Goal: Task Accomplishment & Management: Manage account settings

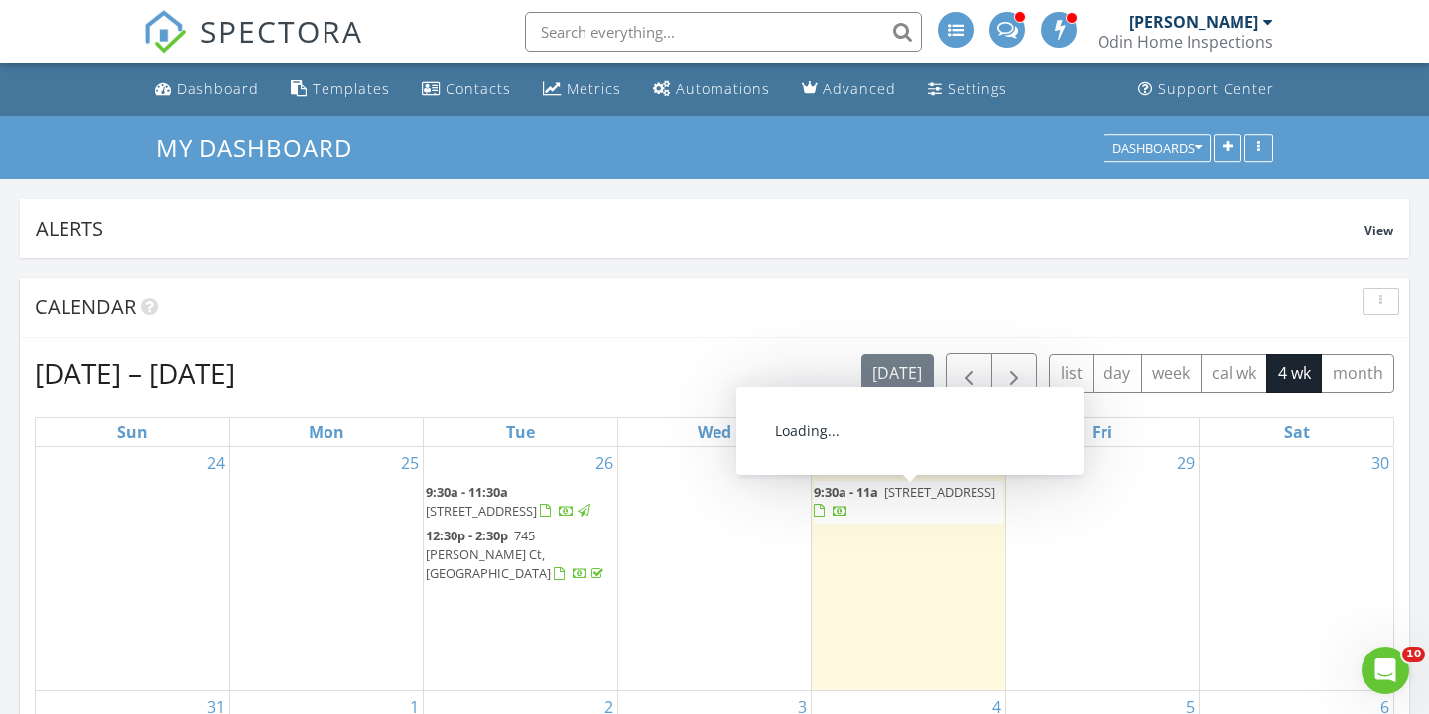
click at [898, 501] on span "[STREET_ADDRESS]" at bounding box center [939, 492] width 111 height 18
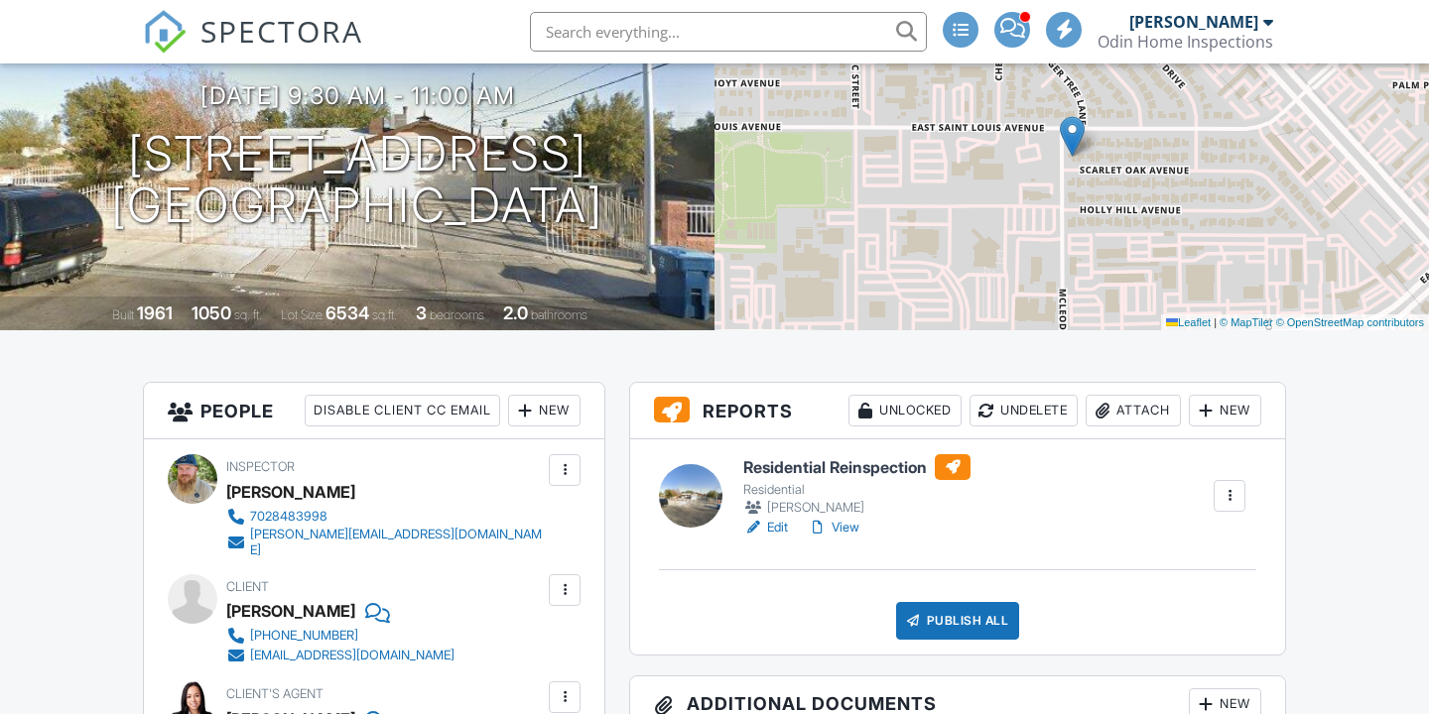
scroll to position [254, 0]
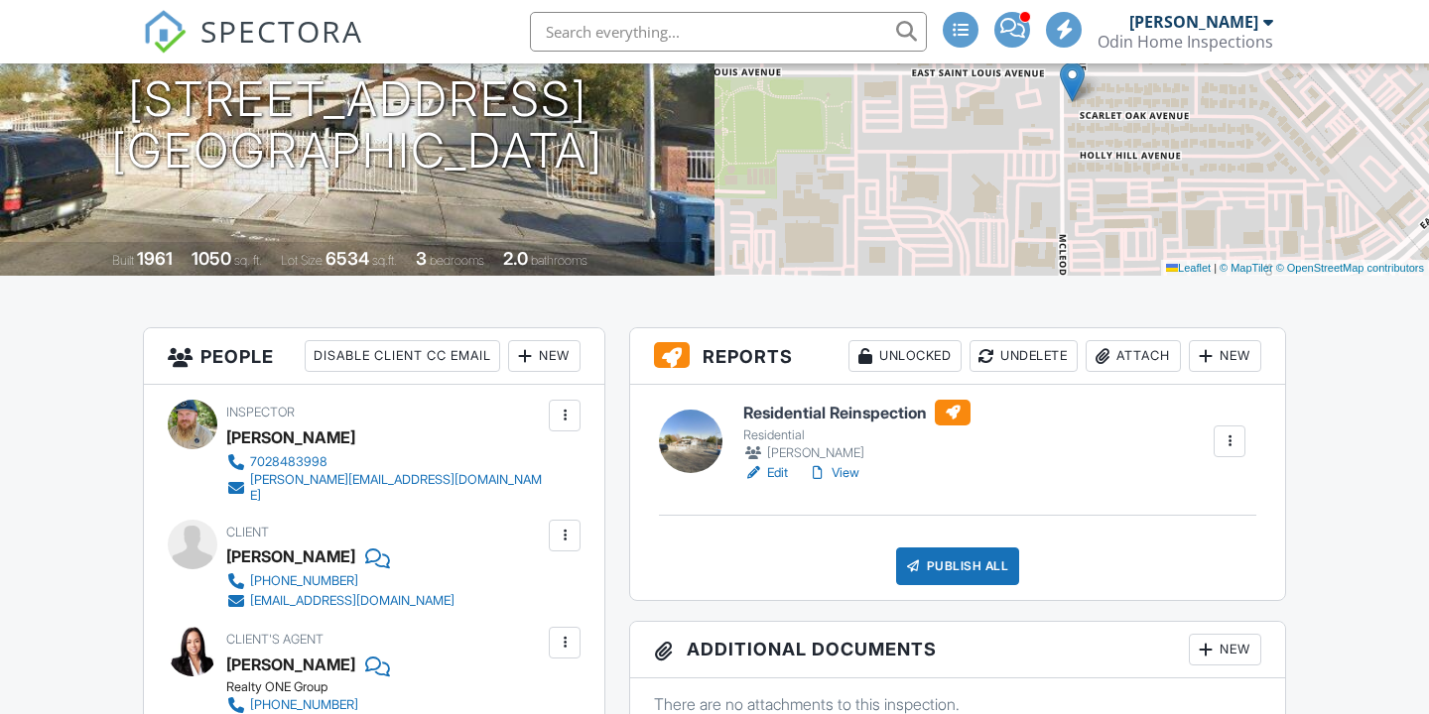
click at [776, 472] on link "Edit" at bounding box center [765, 473] width 45 height 20
